Goal: Find specific page/section

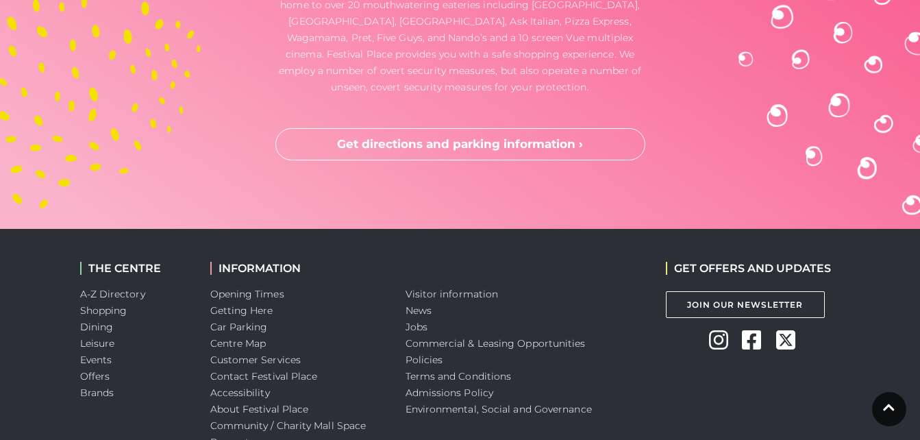
scroll to position [3786, 0]
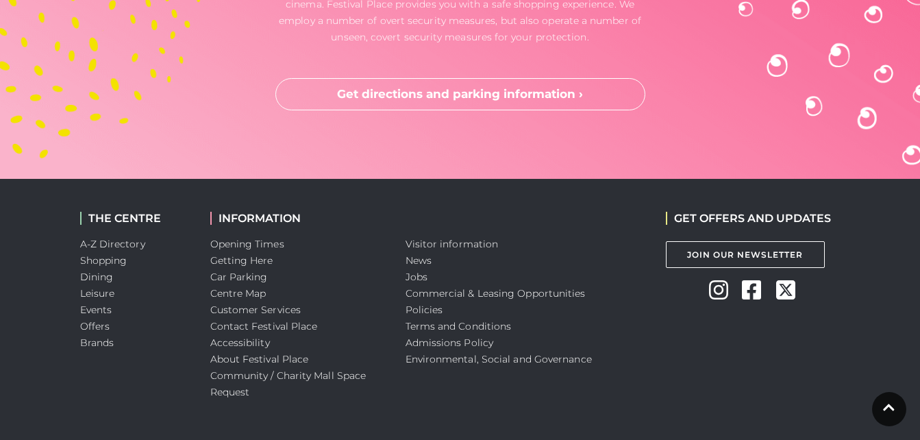
click at [427, 268] on li "Jobs" at bounding box center [525, 276] width 240 height 16
click at [421, 271] on link "Jobs" at bounding box center [416, 277] width 22 height 12
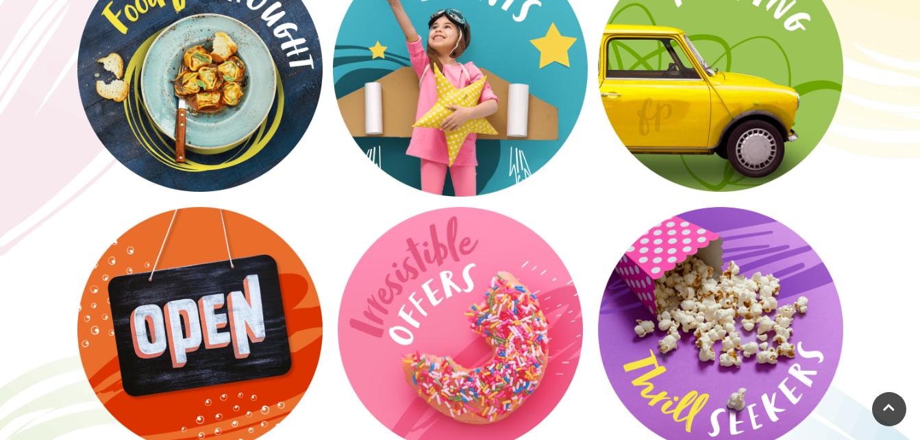
scroll to position [881, 0]
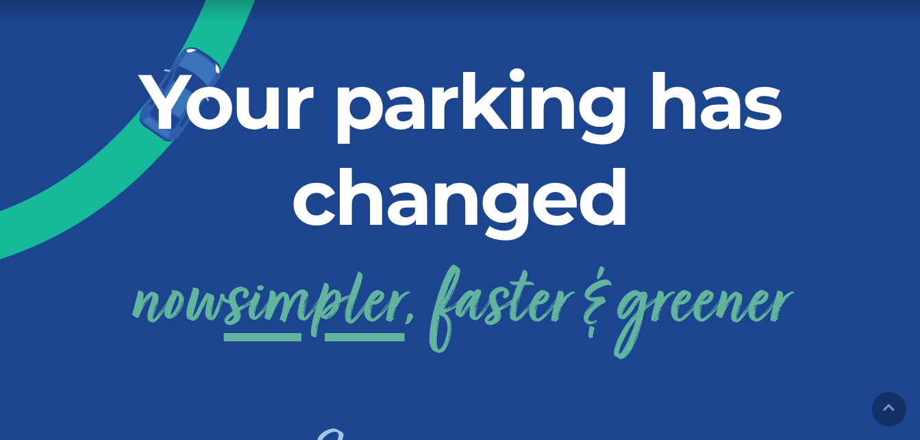
scroll to position [272, 0]
